Goal: Information Seeking & Learning: Learn about a topic

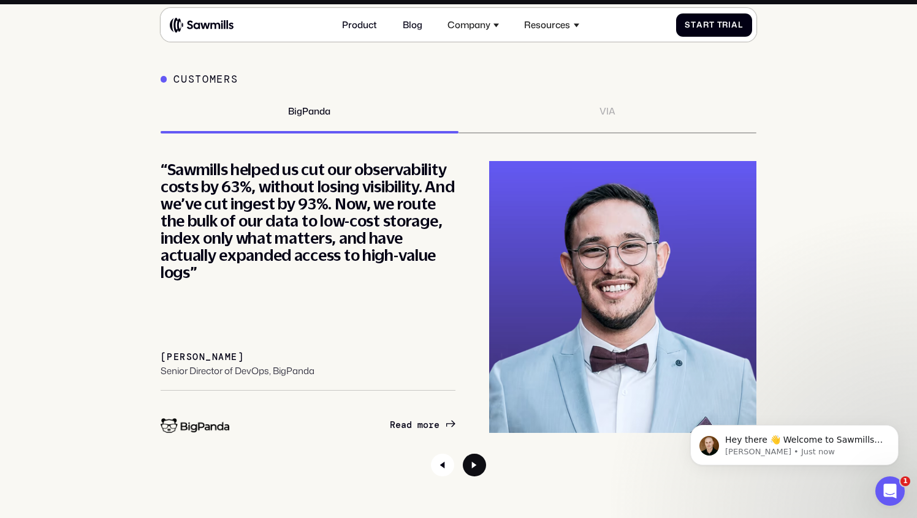
click at [473, 469] on icon "Next slide" at bounding box center [474, 465] width 23 height 23
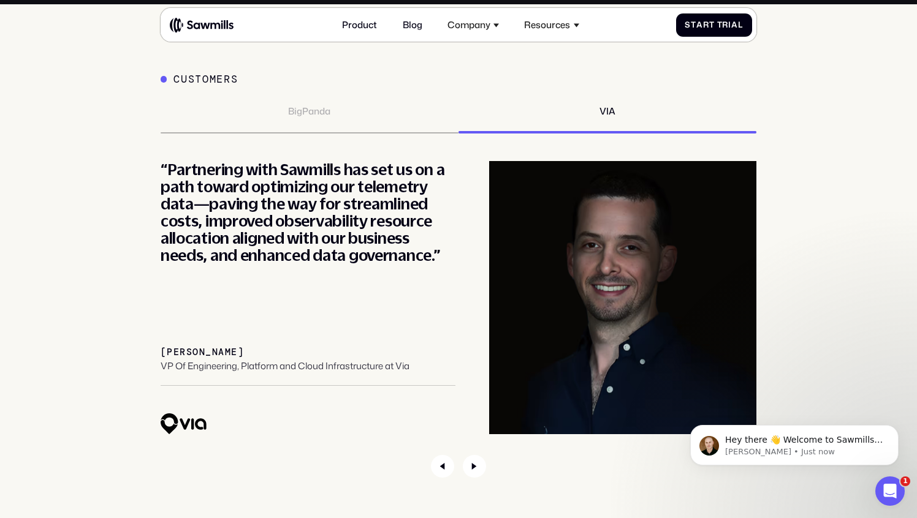
scroll to position [4251, 0]
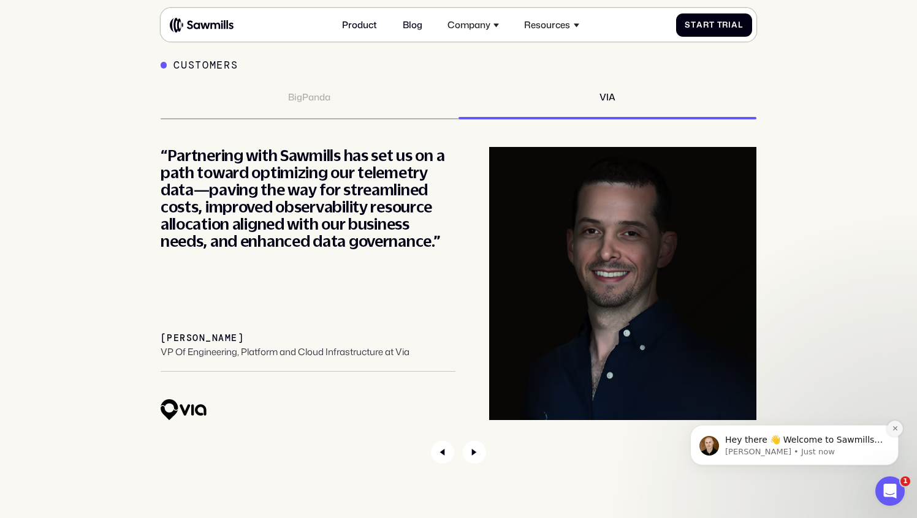
click at [893, 428] on icon "Dismiss notification" at bounding box center [894, 428] width 7 height 7
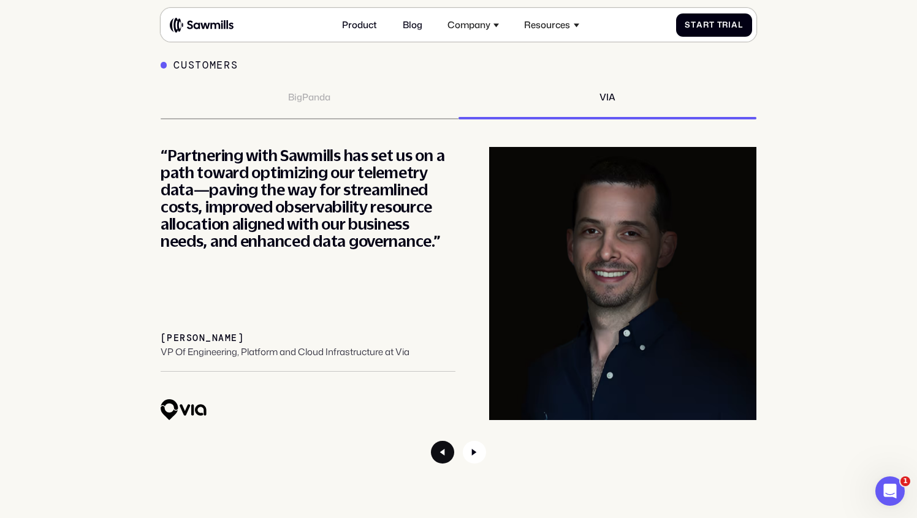
click at [449, 459] on icon "Previous slide" at bounding box center [442, 452] width 23 height 23
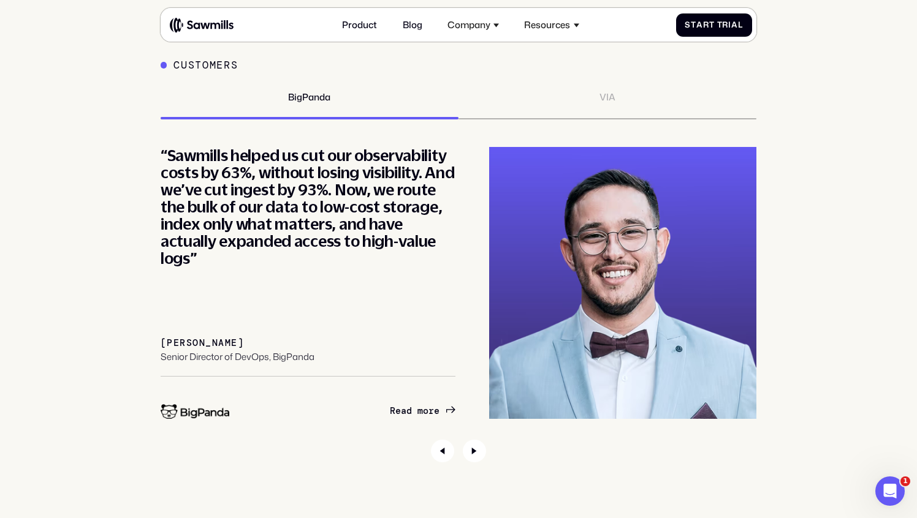
click at [448, 407] on icon "1 / 2" at bounding box center [450, 409] width 9 height 9
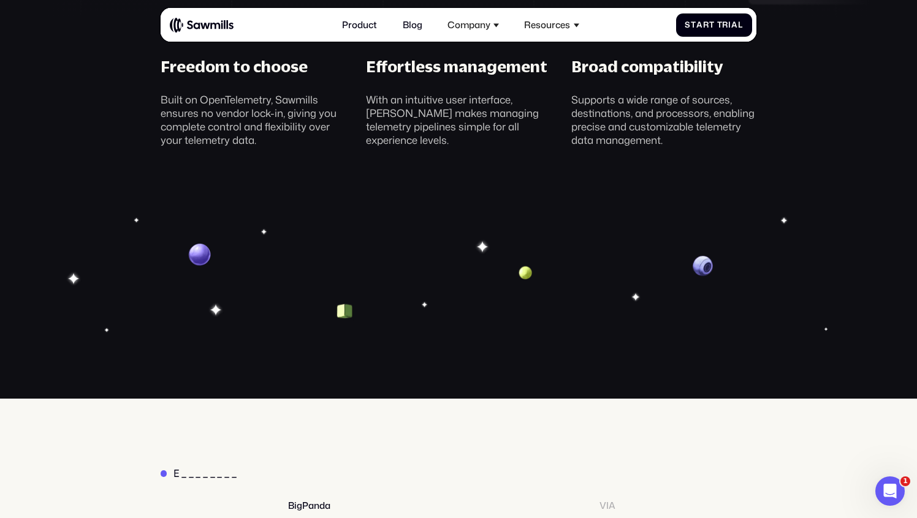
scroll to position [3835, 0]
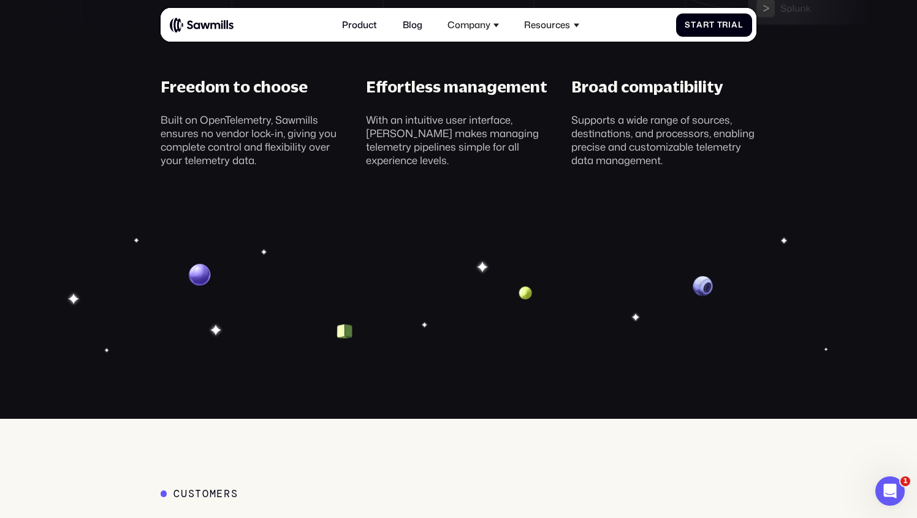
scroll to position [3816, 0]
